Goal: Use online tool/utility: Utilize a website feature to perform a specific function

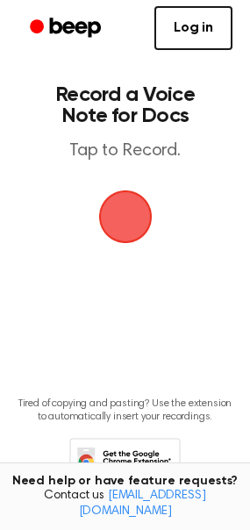
click at [137, 224] on span "button" at bounding box center [125, 216] width 49 height 49
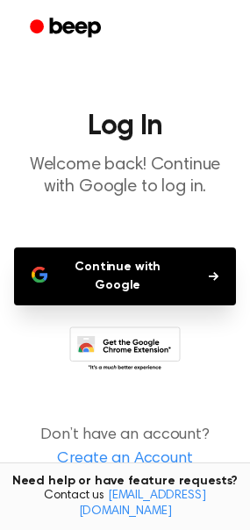
click at [100, 276] on button "Continue with Google" at bounding box center [125, 276] width 222 height 58
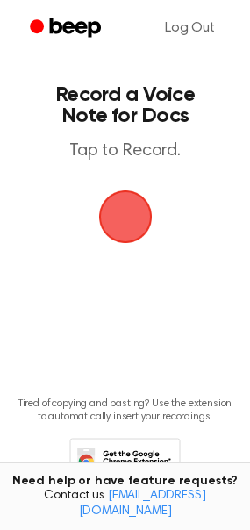
click at [111, 218] on span "button" at bounding box center [125, 217] width 60 height 60
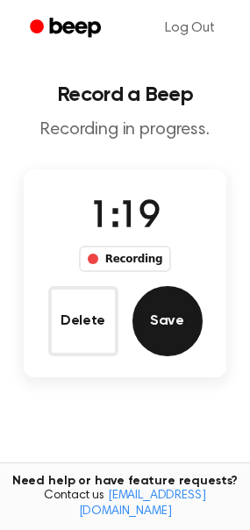
click at [178, 330] on button "Save" at bounding box center [168, 321] width 70 height 70
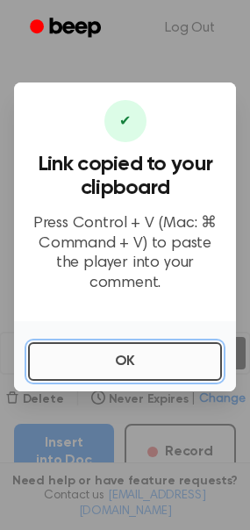
click at [98, 351] on button "OK" at bounding box center [125, 361] width 194 height 39
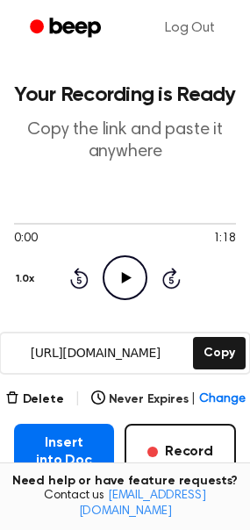
scroll to position [178, 0]
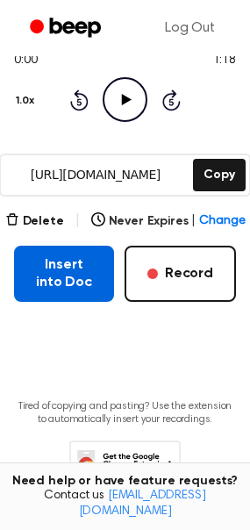
click at [56, 290] on button "Insert into Doc" at bounding box center [64, 274] width 100 height 56
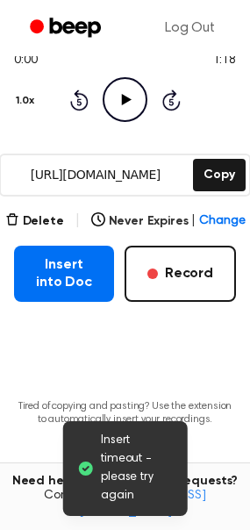
click at [116, 475] on span "Insert timeout - please try again" at bounding box center [137, 469] width 73 height 74
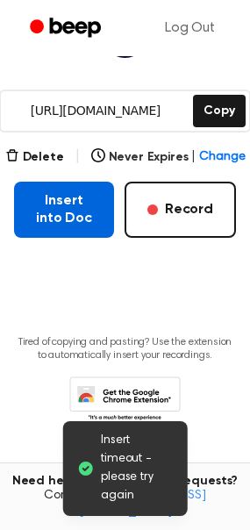
click at [54, 227] on button "Insert into Doc" at bounding box center [64, 210] width 100 height 56
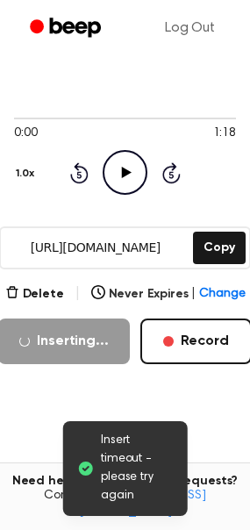
scroll to position [106, 0]
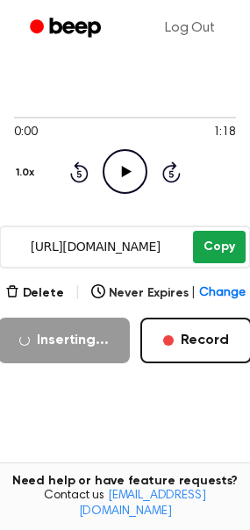
click at [220, 248] on button "Copy" at bounding box center [219, 247] width 52 height 32
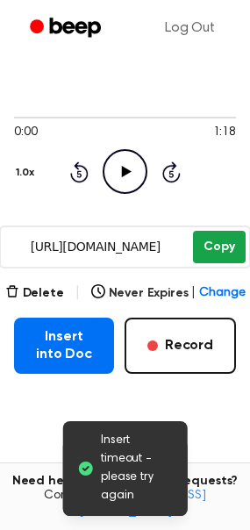
click at [213, 247] on button "Copy" at bounding box center [219, 247] width 52 height 32
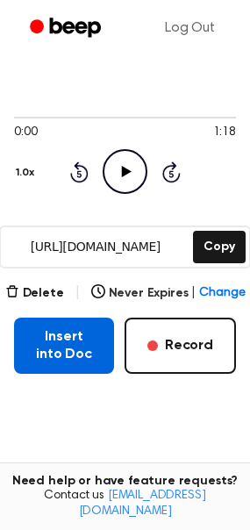
click at [61, 345] on button "Insert into Doc" at bounding box center [64, 346] width 100 height 56
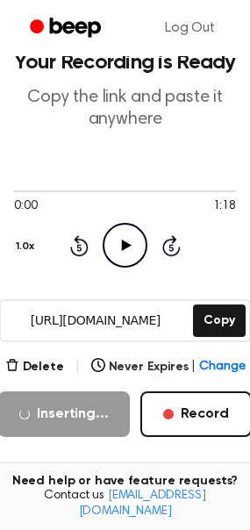
scroll to position [0, 0]
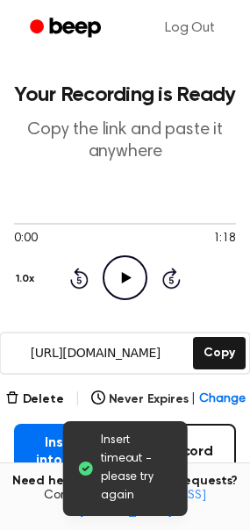
click at [71, 480] on div "Insert timeout - please try again" at bounding box center [124, 468] width 125 height 95
click at [125, 455] on span "Insert timeout - please try again" at bounding box center [137, 469] width 73 height 74
